Goal: Browse casually

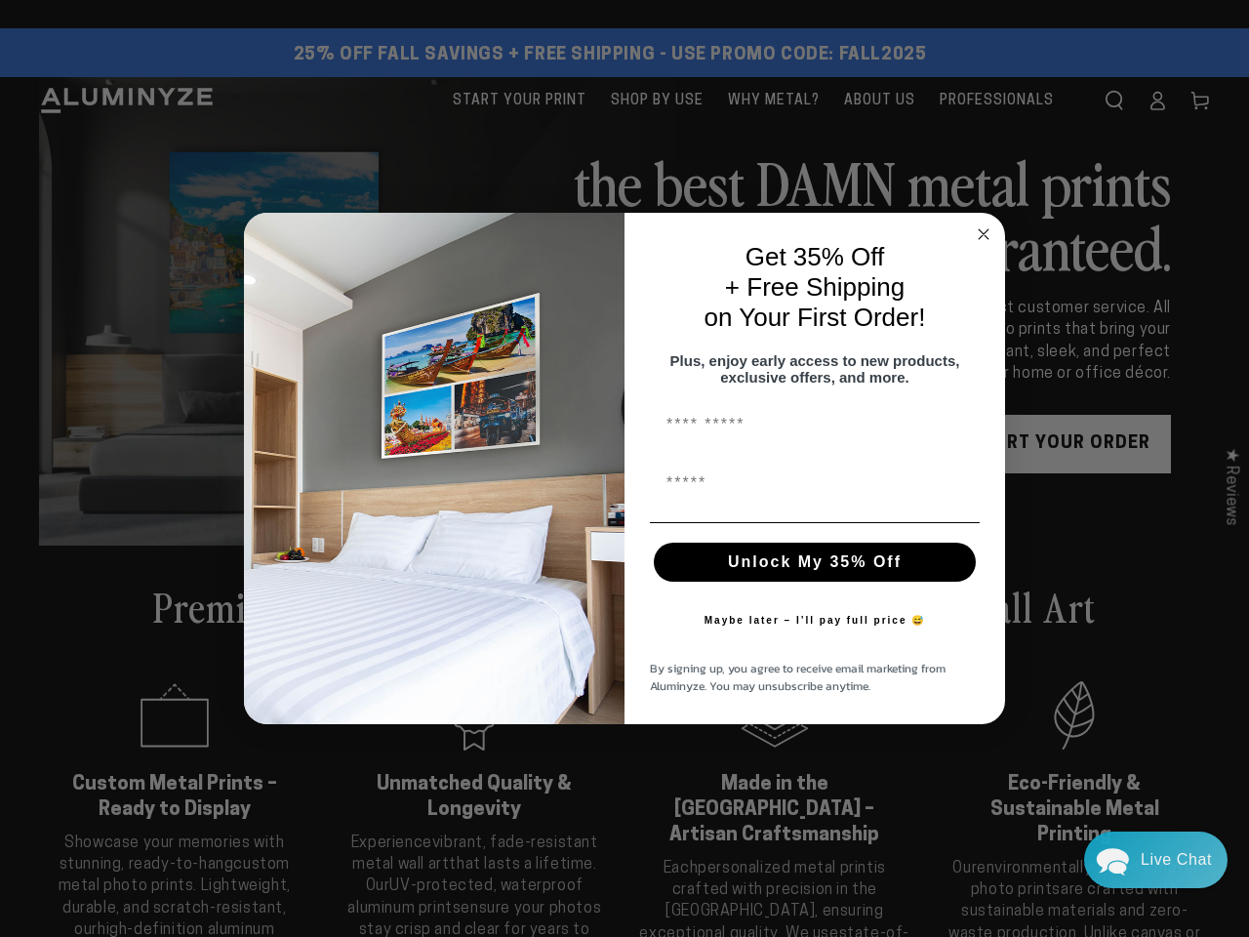
click at [625, 468] on div "Get 35% Off + Free Shipping on Your First Order! Plus, enjoy early access to ne…" at bounding box center [805, 468] width 361 height 472
click at [984, 229] on icon "Close dialog" at bounding box center [984, 234] width 10 height 10
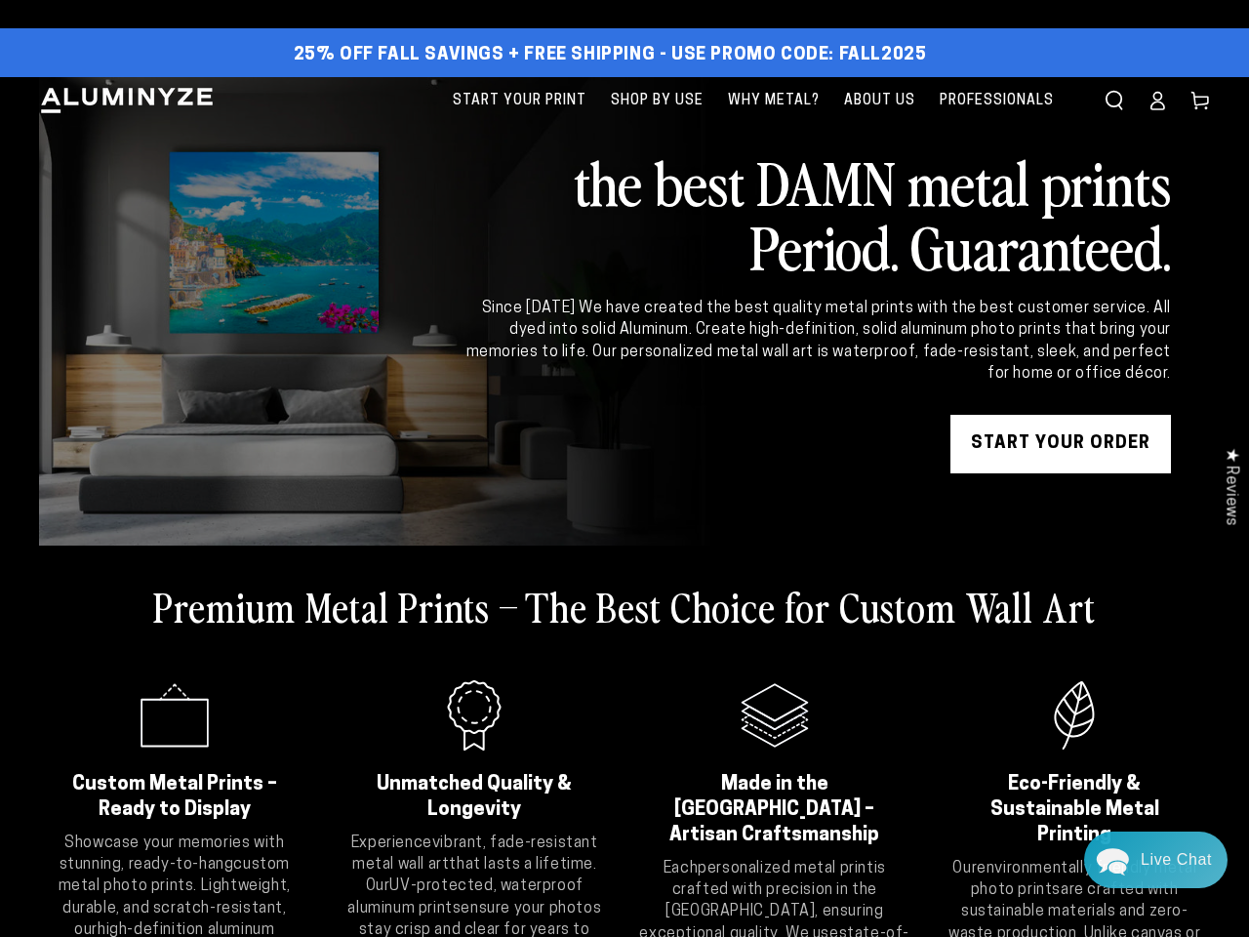
click at [815, 584] on div "Unlock My 35% Off" at bounding box center [815, 613] width 342 height 59
click at [815, 629] on div "Premium Metal Prints – The Best Choice for Custom Wall Art .cls-1{fill:#3a56a6;…" at bounding box center [624, 795] width 1171 height 501
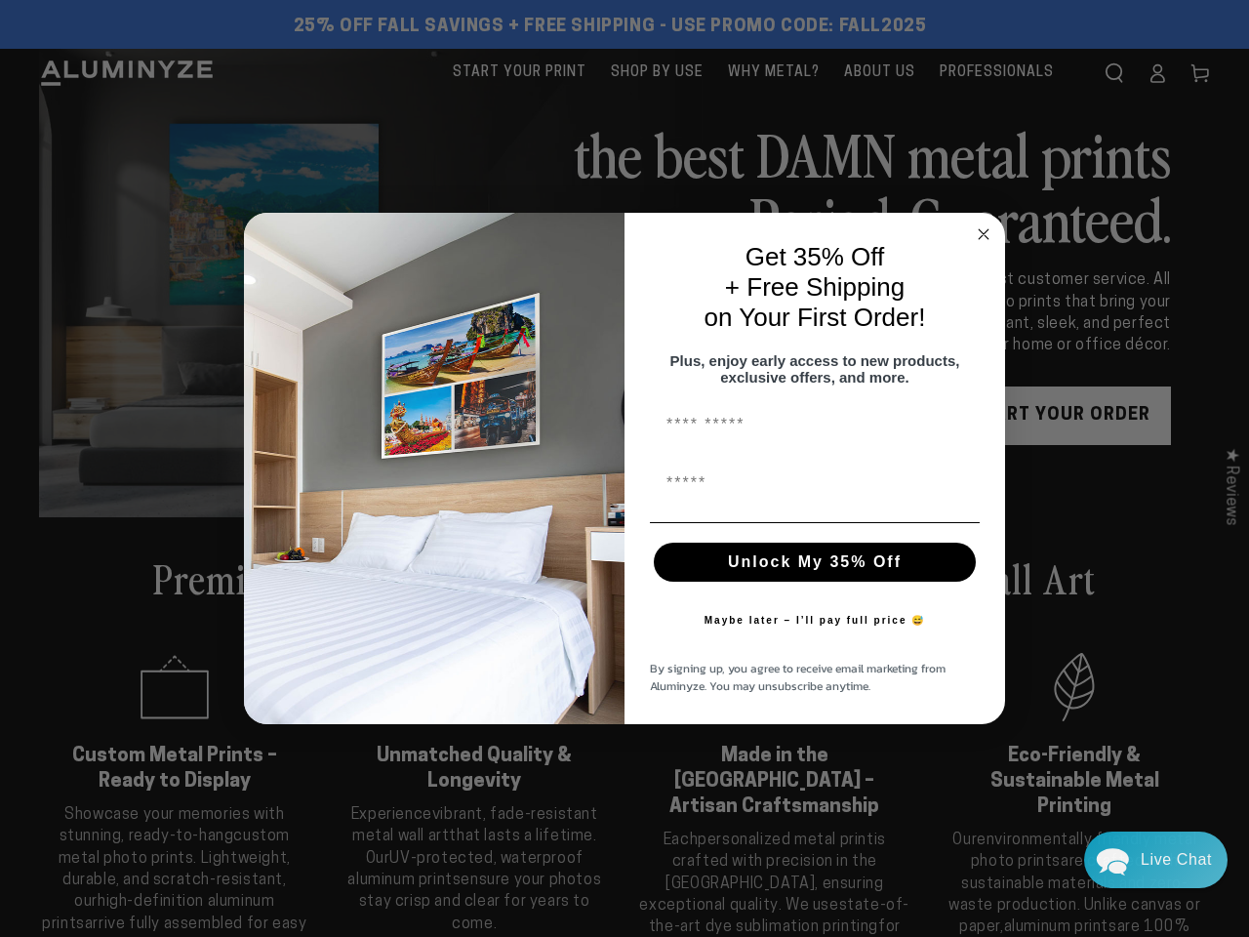
click at [625, 468] on div "Get 35% Off + Free Shipping on Your First Order! Plus, enjoy early access to ne…" at bounding box center [805, 468] width 361 height 472
click at [984, 229] on icon "Close dialog" at bounding box center [984, 234] width 10 height 10
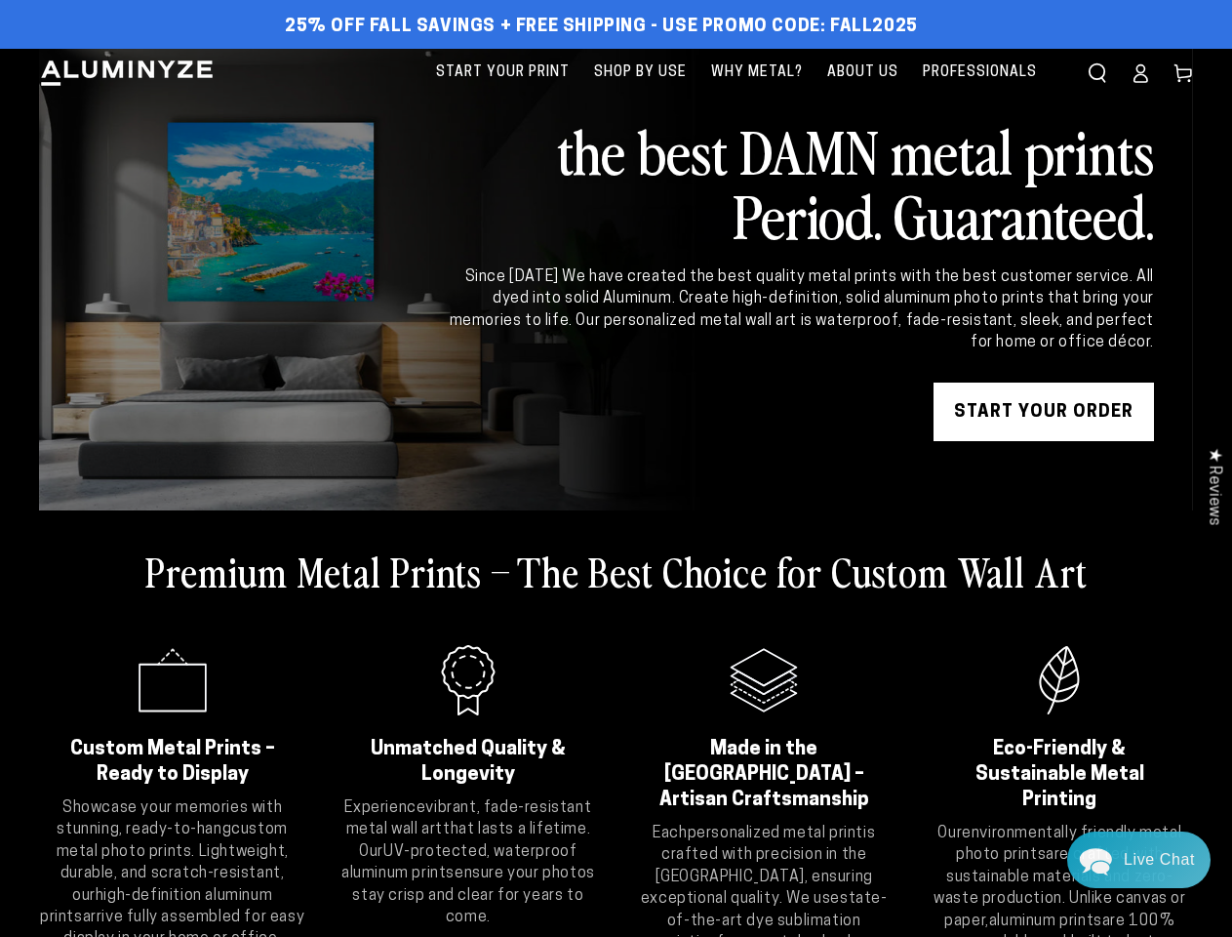
click at [815, 629] on slider-component ".cls-1{fill:#3a56a6;} Custom Metal Prints – Ready to Display Showcase your memo…" at bounding box center [616, 801] width 1154 height 350
